Goal: Task Accomplishment & Management: Manage account settings

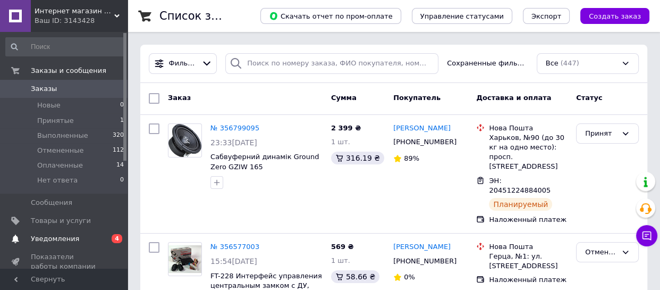
click at [91, 237] on span "Уведомления" at bounding box center [65, 239] width 68 height 10
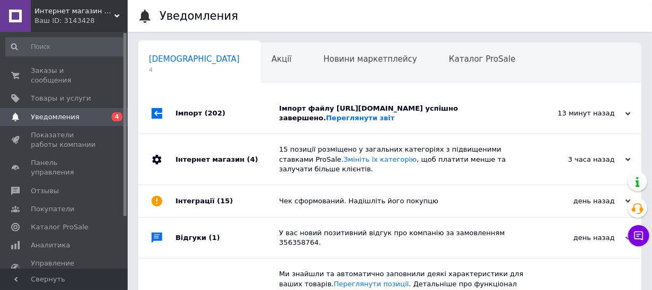
scroll to position [0, 5]
click at [435, 103] on div "Імпорт файлу https://splaudio.com.ua/local/rozetka_voice.php успішно завершено.…" at bounding box center [401, 113] width 245 height 40
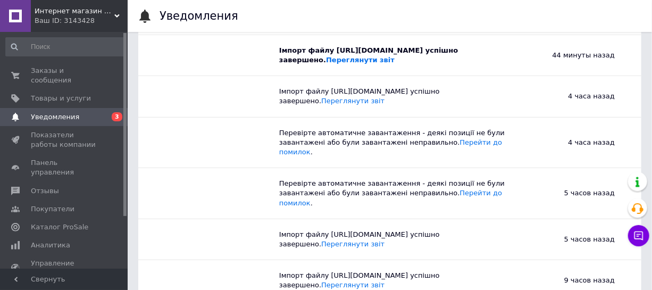
scroll to position [0, 0]
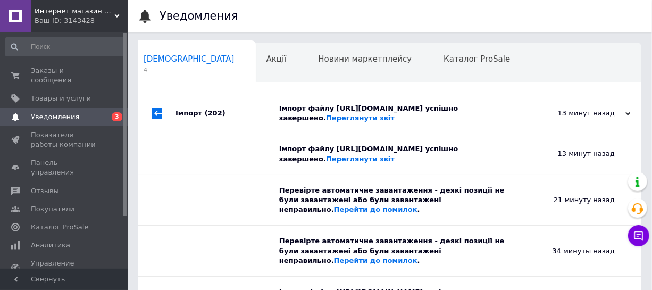
click at [459, 106] on div "Імпорт файлу https://splaudio.com.ua/local/rozetka_voice.php успішно завершено.…" at bounding box center [401, 113] width 245 height 19
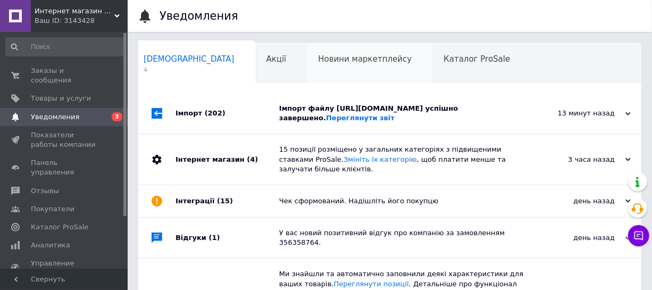
click at [307, 71] on div "Новини маркетплейсу 0" at bounding box center [369, 63] width 125 height 40
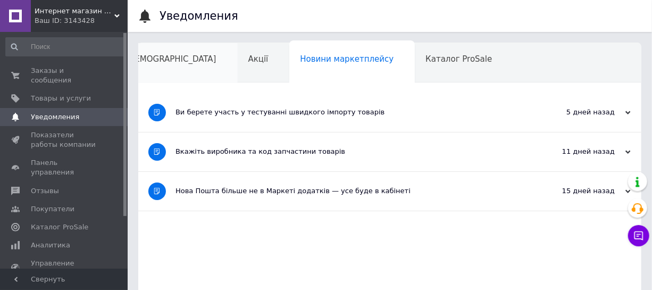
click at [177, 64] on div "Сповіщення" at bounding box center [176, 63] width 123 height 40
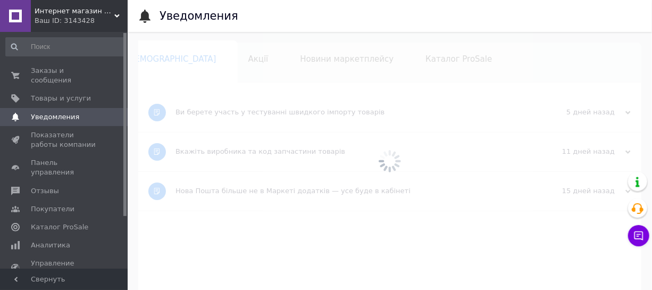
scroll to position [0, 5]
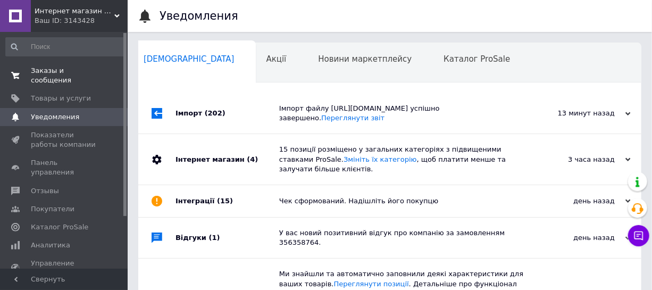
click at [73, 71] on span "Заказы и сообщения" at bounding box center [65, 75] width 68 height 19
